Goal: Navigation & Orientation: Find specific page/section

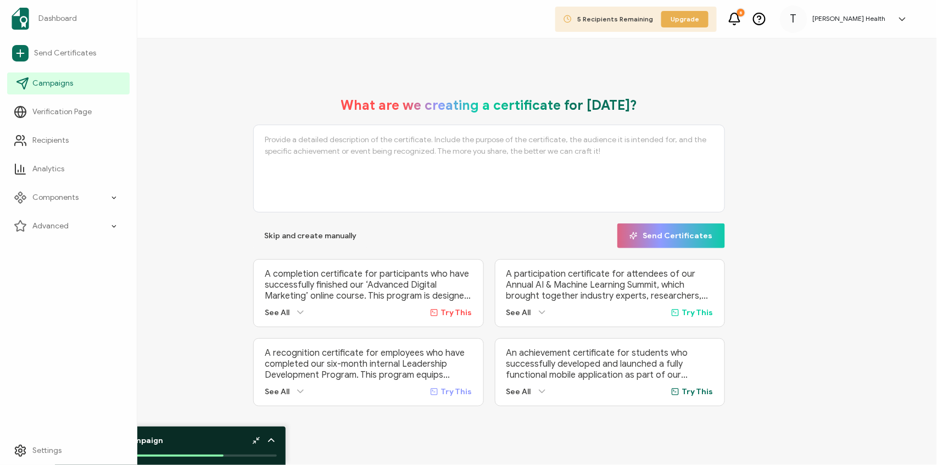
click at [62, 85] on span "Campaigns" at bounding box center [52, 83] width 41 height 11
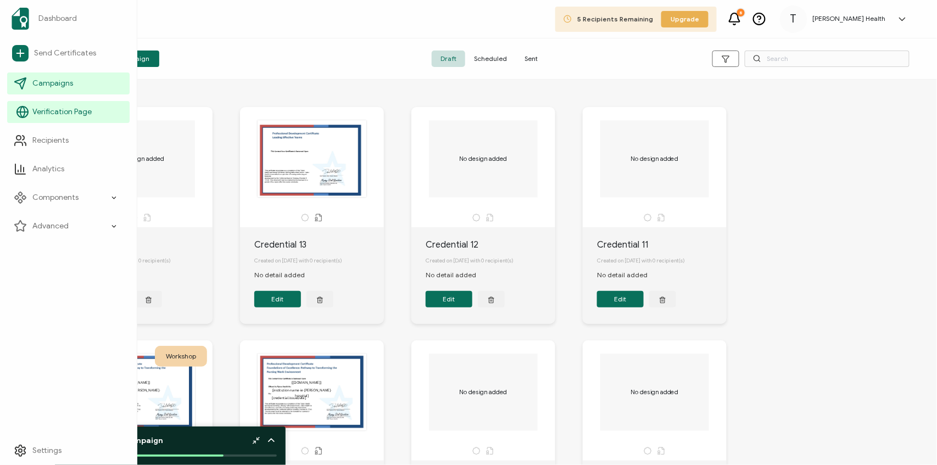
click at [55, 113] on span "Verification Page" at bounding box center [61, 112] width 59 height 11
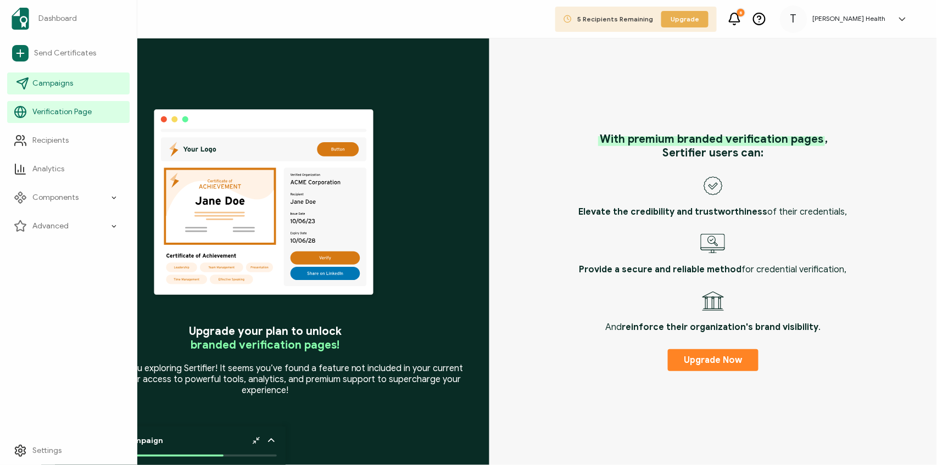
click at [66, 92] on link "Campaigns" at bounding box center [68, 84] width 123 height 22
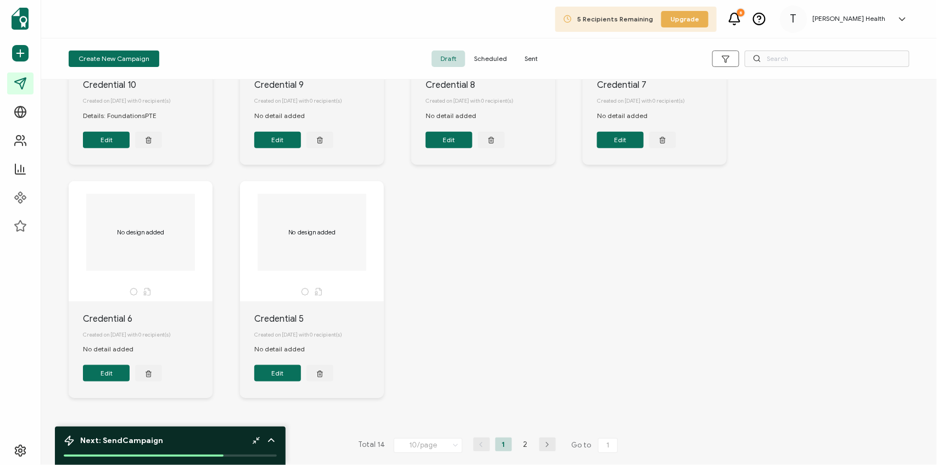
scroll to position [403, 0]
